Goal: Information Seeking & Learning: Learn about a topic

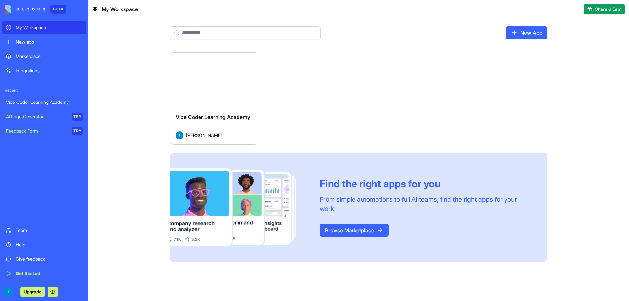
click at [21, 8] on img at bounding box center [25, 9] width 41 height 9
click at [207, 77] on button "Launch" at bounding box center [214, 80] width 49 height 13
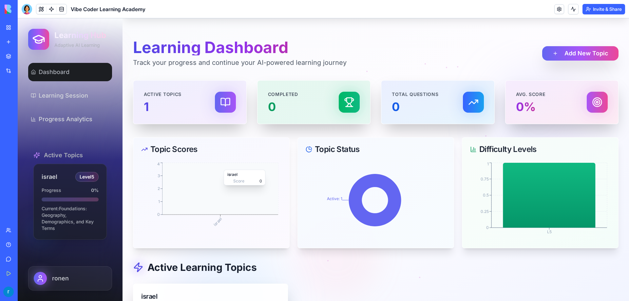
scroll to position [139, 0]
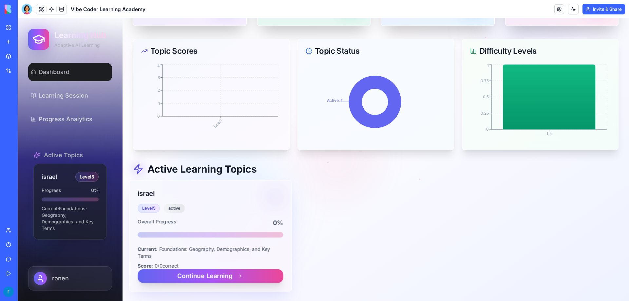
click at [204, 206] on div "Level 5 active" at bounding box center [210, 208] width 145 height 9
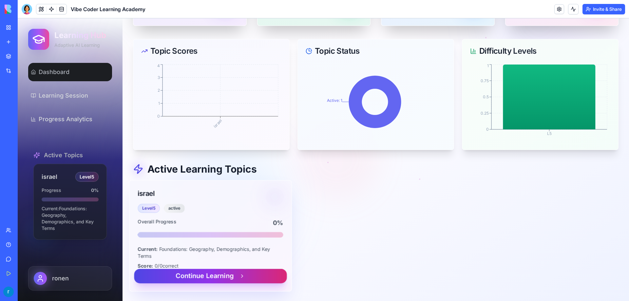
click at [217, 277] on button "Continue Learning" at bounding box center [210, 276] width 153 height 14
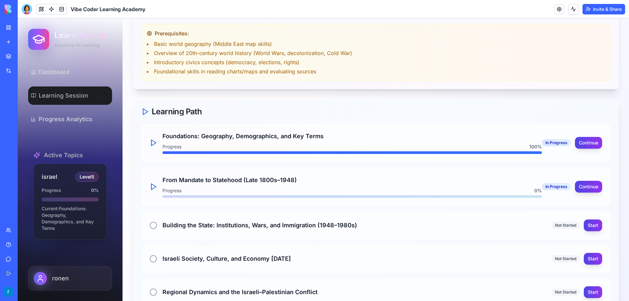
scroll to position [238, 0]
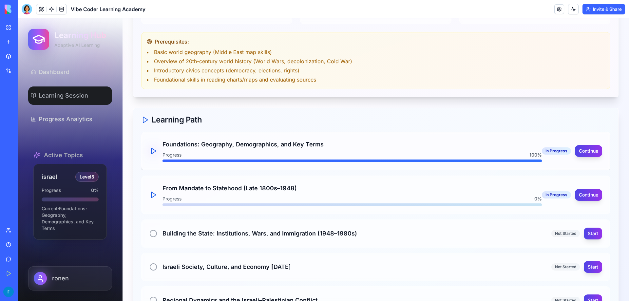
drag, startPoint x: 584, startPoint y: 196, endPoint x: 559, endPoint y: 154, distance: 48.9
click at [528, 159] on div "Foundations: Geography, Demographics, and Key Terms Progress 100 % In Progress …" at bounding box center [375, 240] width 469 height 216
click at [584, 154] on button "Continue" at bounding box center [588, 151] width 28 height 12
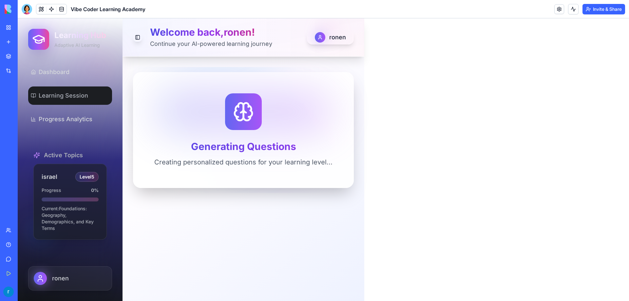
click at [249, 113] on icon at bounding box center [243, 111] width 21 height 21
click at [236, 110] on icon at bounding box center [243, 111] width 21 height 21
click at [238, 114] on icon at bounding box center [243, 111] width 21 height 21
click at [245, 141] on h3 "Generating Questions" at bounding box center [243, 147] width 178 height 12
click at [241, 117] on icon at bounding box center [238, 111] width 9 height 17
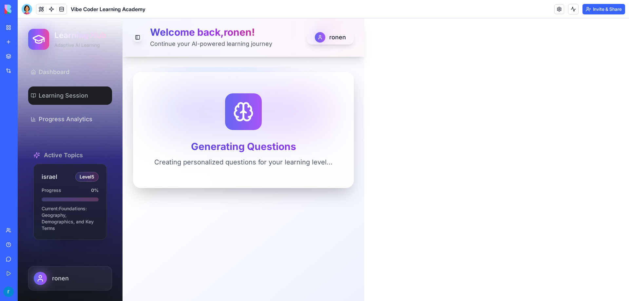
click at [243, 117] on icon at bounding box center [247, 111] width 9 height 17
click at [253, 149] on h3 "Generating Questions" at bounding box center [243, 147] width 178 height 12
click at [253, 150] on h3 "Generating Questions" at bounding box center [243, 147] width 178 height 12
click at [258, 164] on p "Creating personalized questions for your learning level..." at bounding box center [243, 162] width 178 height 9
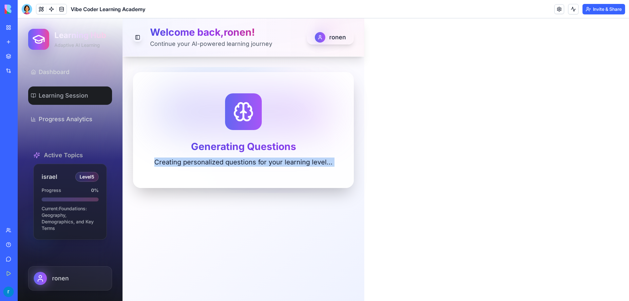
click at [258, 164] on p "Creating personalized questions for your learning level..." at bounding box center [243, 162] width 178 height 9
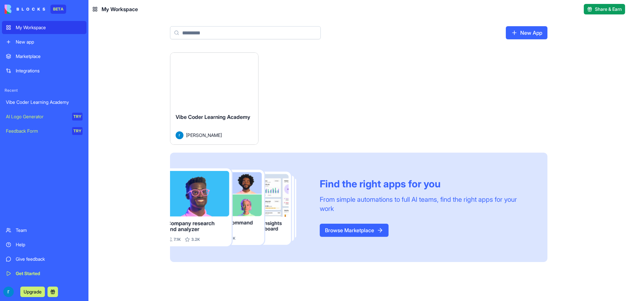
click at [249, 59] on html "BETA My Workspace New app Marketplace Integrations Recent Vibe Coder Learning A…" at bounding box center [314, 150] width 629 height 301
click at [510, 36] on html "BETA My Workspace New app Marketplace Integrations Recent Vibe Coder Learning A…" at bounding box center [314, 150] width 629 height 301
click at [516, 35] on link "New App" at bounding box center [527, 32] width 42 height 13
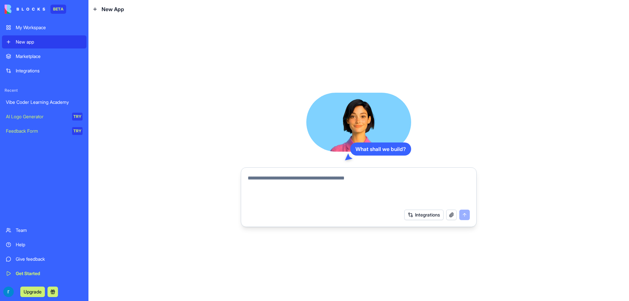
click at [321, 180] on textarea at bounding box center [359, 189] width 222 height 31
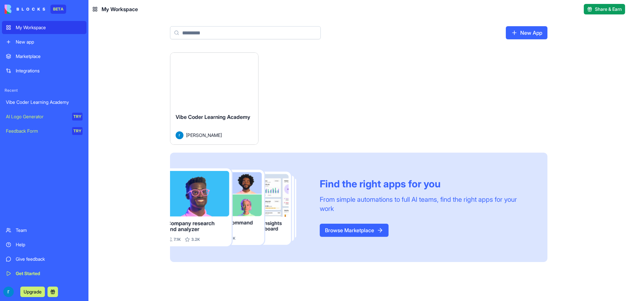
click at [207, 81] on button "Launch" at bounding box center [214, 80] width 49 height 13
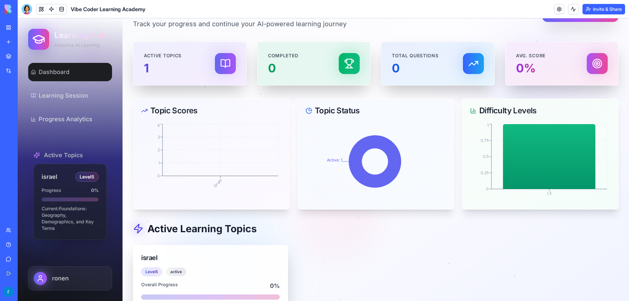
scroll to position [139, 0]
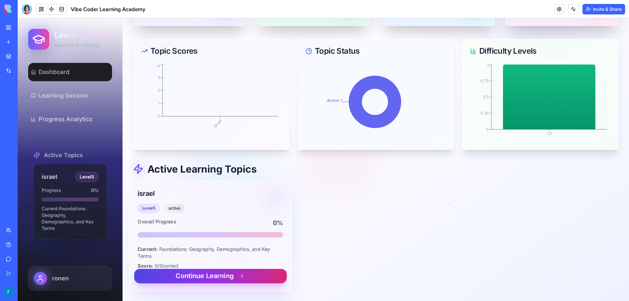
click at [224, 272] on button "Continue Learning" at bounding box center [210, 276] width 153 height 14
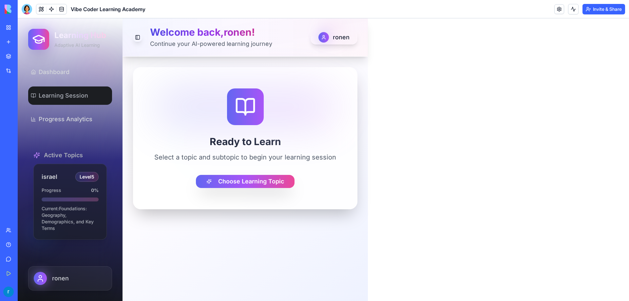
scroll to position [0, 0]
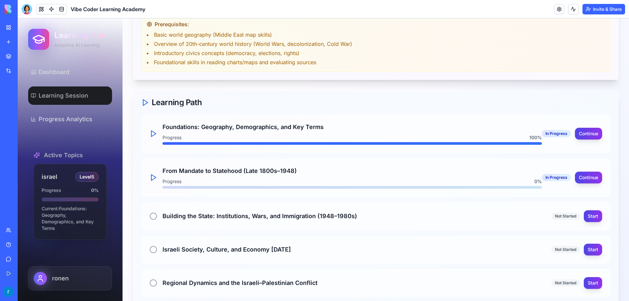
scroll to position [295, 0]
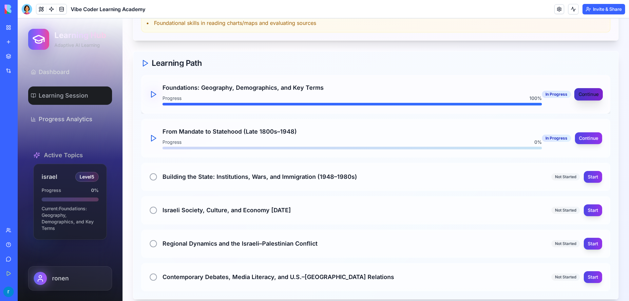
click at [582, 96] on button "Continue" at bounding box center [588, 94] width 28 height 12
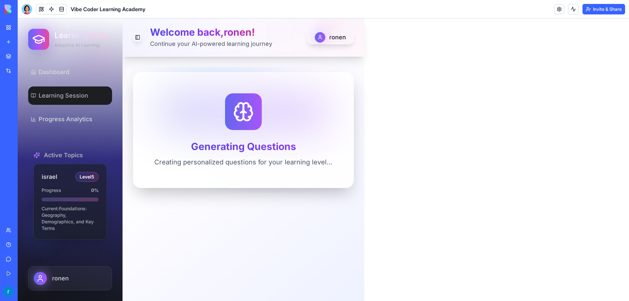
scroll to position [0, 0]
click at [240, 119] on icon at bounding box center [243, 111] width 21 height 21
drag, startPoint x: 257, startPoint y: 182, endPoint x: 255, endPoint y: 170, distance: 12.3
click at [258, 181] on div "Generating Questions Creating personalized questions for your learning level..." at bounding box center [243, 130] width 221 height 116
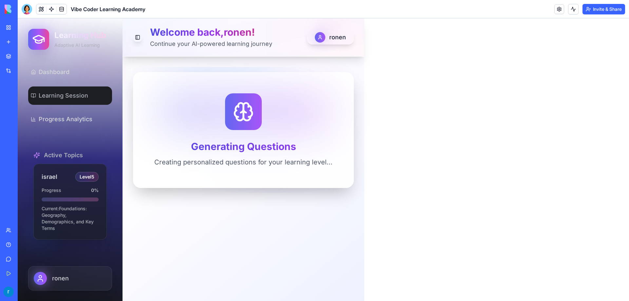
click at [252, 162] on p "Creating personalized questions for your learning level..." at bounding box center [243, 162] width 178 height 9
click at [250, 127] on div at bounding box center [243, 111] width 37 height 37
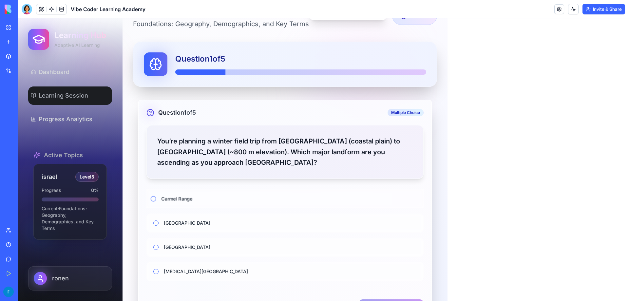
scroll to position [109, 0]
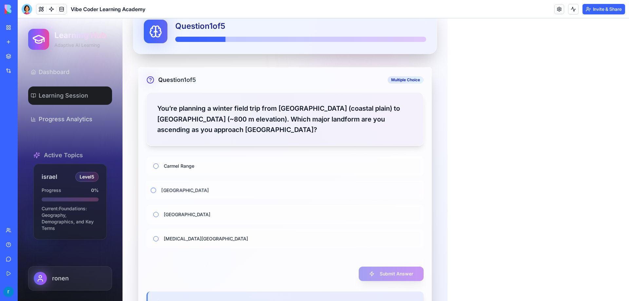
click at [162, 193] on div "[GEOGRAPHIC_DATA]" at bounding box center [285, 189] width 283 height 19
click at [153, 189] on button "[GEOGRAPHIC_DATA]" at bounding box center [153, 189] width 5 height 5
click at [393, 275] on button "Submit Answer" at bounding box center [391, 273] width 68 height 15
click at [179, 192] on label "[GEOGRAPHIC_DATA]" at bounding box center [290, 190] width 258 height 5
click at [156, 192] on button "[GEOGRAPHIC_DATA]" at bounding box center [153, 189] width 5 height 5
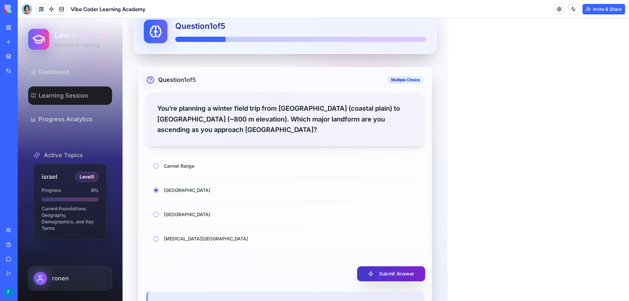
click at [401, 272] on button "Submit Answer" at bounding box center [391, 273] width 68 height 15
click at [159, 166] on div "Carmel Range" at bounding box center [285, 165] width 283 height 19
click at [154, 165] on button "Carmel Range" at bounding box center [153, 165] width 5 height 5
click at [377, 266] on button "Submit Answer" at bounding box center [391, 273] width 68 height 15
click at [154, 240] on button "[MEDICAL_DATA][GEOGRAPHIC_DATA]" at bounding box center [153, 238] width 5 height 5
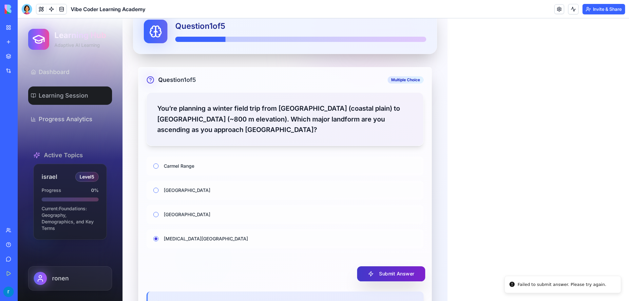
click at [376, 271] on button "Submit Answer" at bounding box center [391, 273] width 68 height 15
click at [154, 215] on button "[GEOGRAPHIC_DATA]" at bounding box center [153, 214] width 5 height 5
click at [376, 276] on button "Submit Answer" at bounding box center [391, 273] width 68 height 15
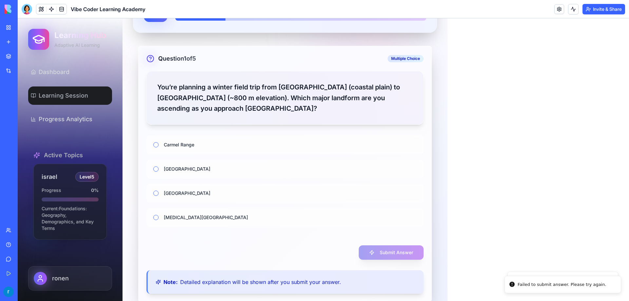
scroll to position [142, 0]
